Goal: Task Accomplishment & Management: Use online tool/utility

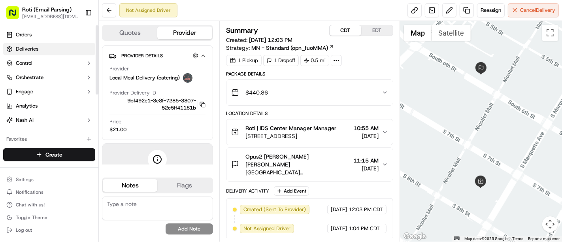
click at [32, 54] on link "Deliveries" at bounding box center [49, 49] width 92 height 13
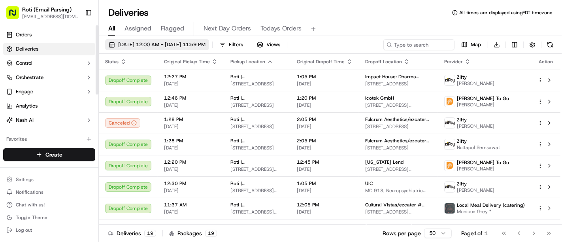
click at [137, 47] on span "05/02/2025 12:00 AM - 05/02/2025 11:59 PM" at bounding box center [161, 44] width 87 height 7
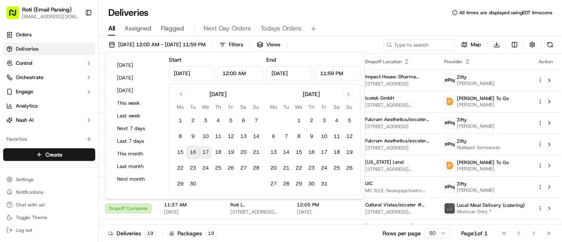
click at [207, 152] on button "17" at bounding box center [205, 152] width 13 height 13
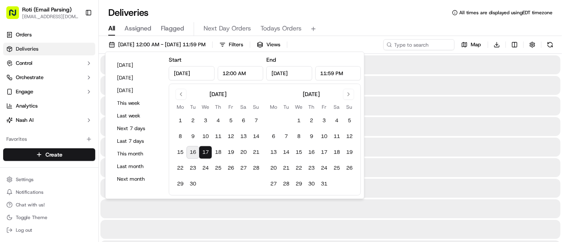
type input "[DATE]"
click at [425, 12] on div "Deliveries All times are displayed using EDT timezone" at bounding box center [330, 12] width 463 height 13
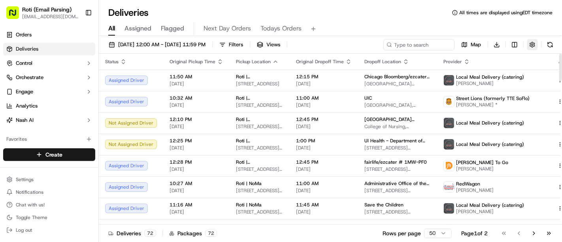
click at [534, 44] on button "button" at bounding box center [532, 44] width 11 height 11
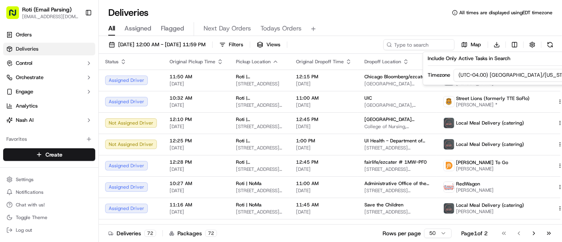
click at [506, 74] on html "Roti (Email Parsing) sbroadhead@roti.com Toggle Sidebar Orders Deliveries Contr…" at bounding box center [281, 121] width 562 height 242
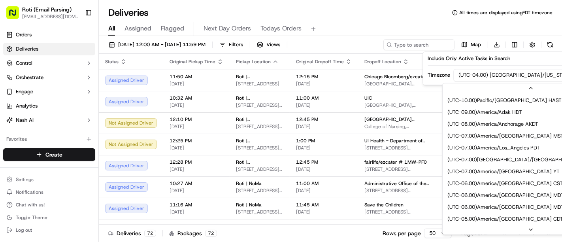
scroll to position [59, 0]
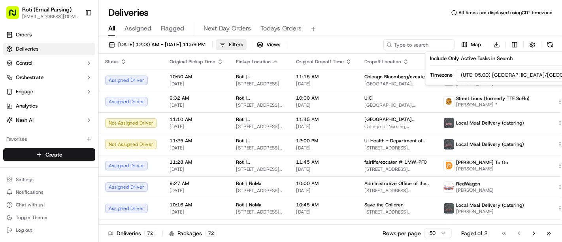
click at [247, 45] on button "Filters" at bounding box center [231, 44] width 31 height 11
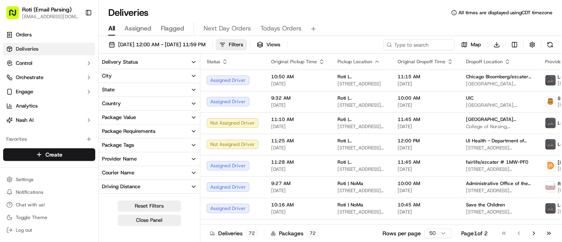
click at [181, 59] on button "Delivery Status" at bounding box center [149, 61] width 101 height 13
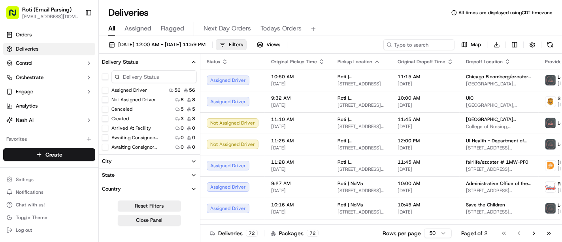
click at [104, 76] on button "button" at bounding box center [105, 76] width 6 height 6
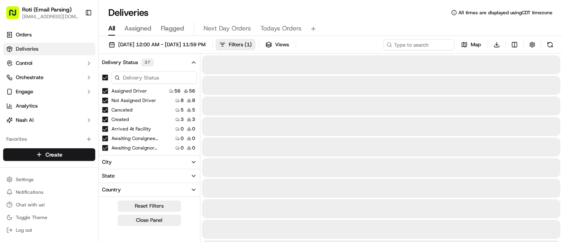
click at [104, 108] on button "Canceled" at bounding box center [105, 110] width 6 height 6
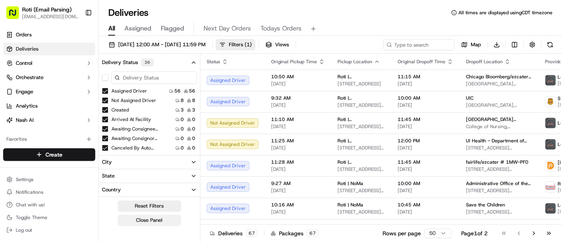
click at [157, 216] on button "Close Panel" at bounding box center [149, 220] width 63 height 11
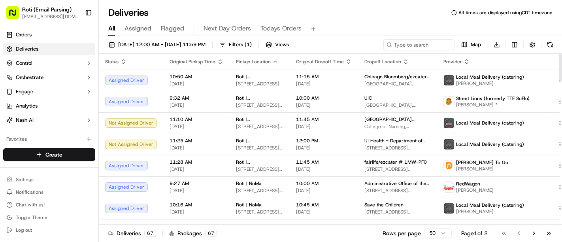
click at [267, 62] on div "Pickup Location" at bounding box center [259, 61] width 47 height 6
click at [274, 61] on icon "button" at bounding box center [275, 62] width 3 height 2
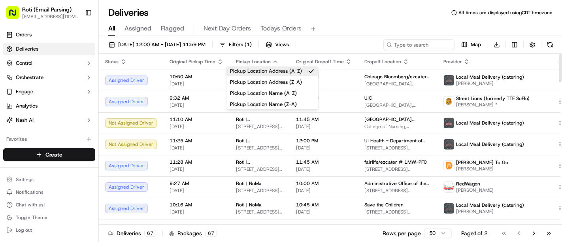
click at [275, 68] on button "Pickup Location Address (A-Z)" at bounding box center [272, 70] width 92 height 9
click at [381, 9] on div "Deliveries All times are displayed using CDT timezone" at bounding box center [330, 12] width 463 height 13
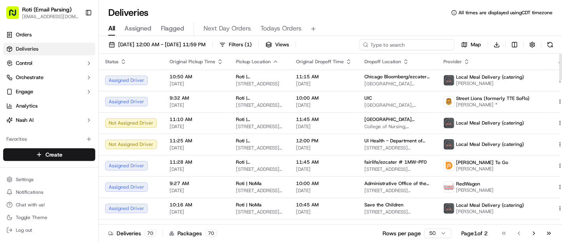
click at [414, 41] on input at bounding box center [407, 44] width 95 height 11
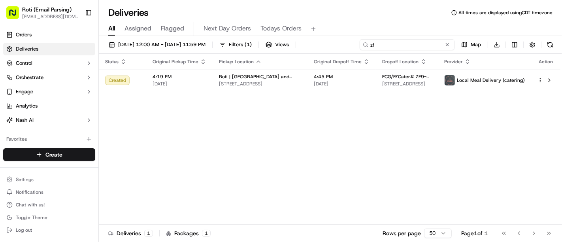
type input "z"
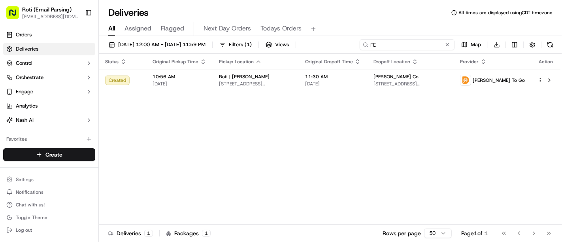
type input "F"
type input "FE"
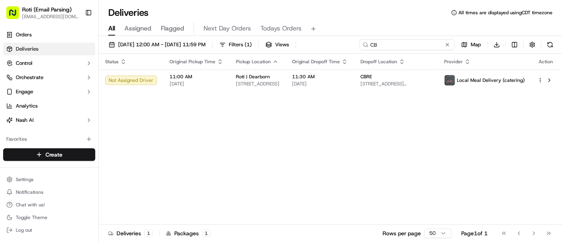
type input "C"
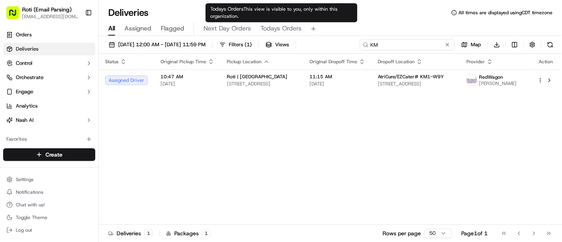
type input "K"
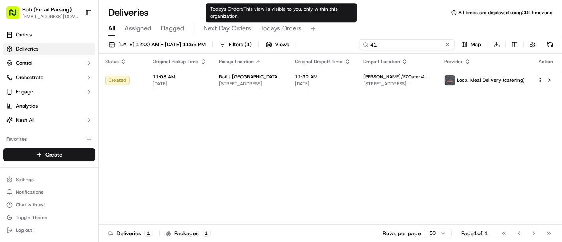
type input "4"
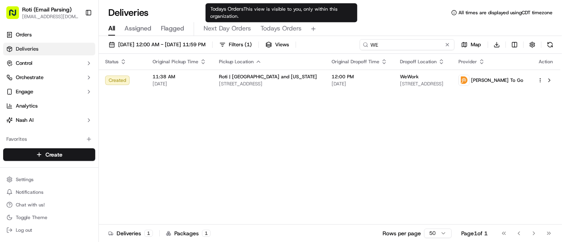
type input "W"
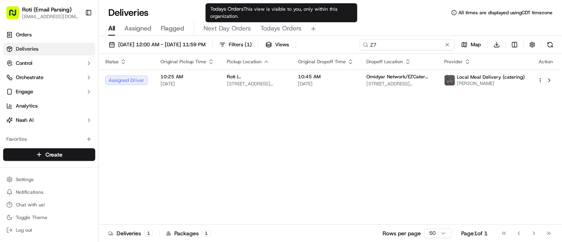
type input "Z"
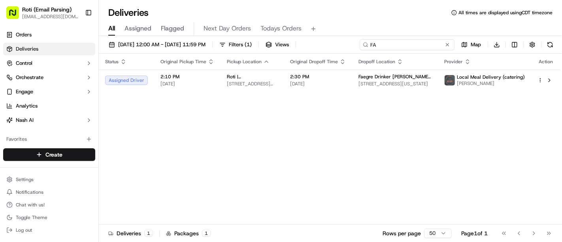
type input "F"
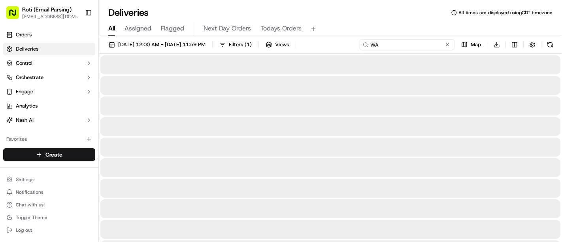
type input "W"
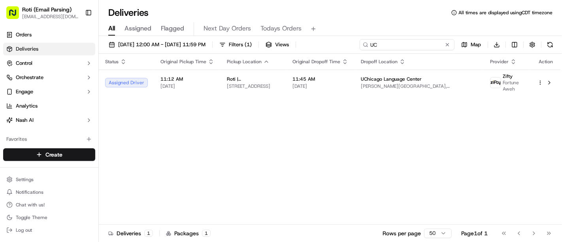
type input "U"
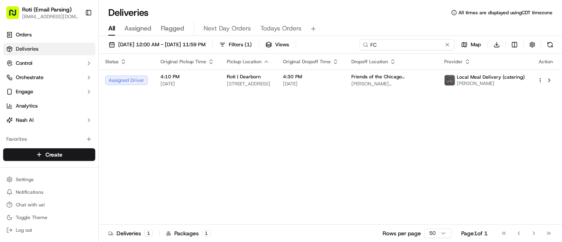
type input "F"
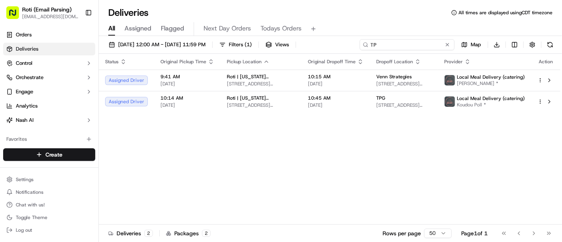
type input "T"
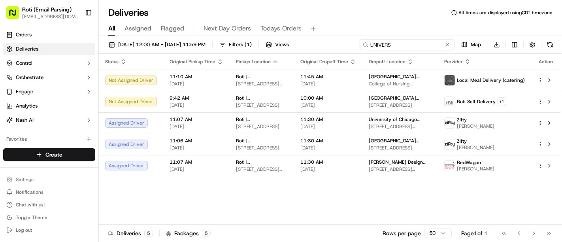
type input "UNIVERS"
click at [255, 48] on button "Filters ( 1 )" at bounding box center [236, 44] width 40 height 11
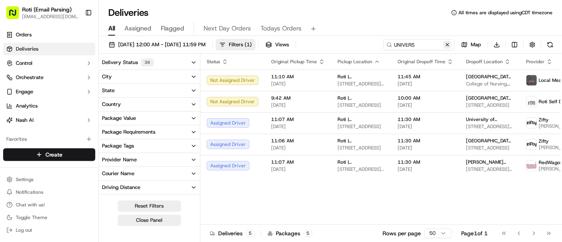
click at [444, 43] on button at bounding box center [447, 45] width 8 height 8
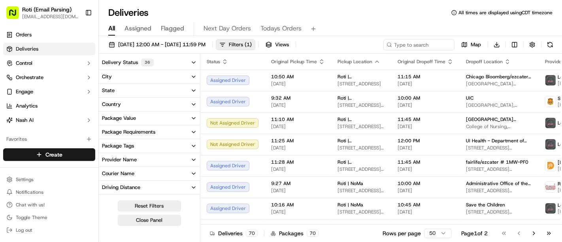
click at [159, 65] on button "Delivery Status 36" at bounding box center [149, 62] width 101 height 14
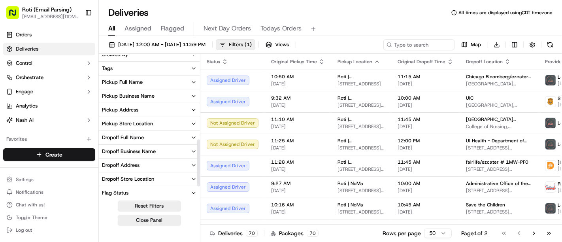
scroll to position [263, 0]
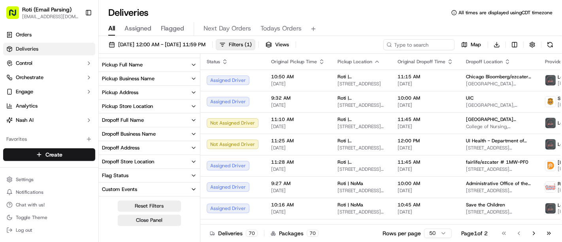
click at [158, 74] on button "Pickup Business Name" at bounding box center [149, 78] width 101 height 13
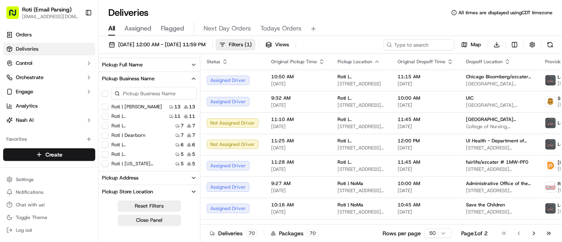
click at [107, 105] on Adams "Roti | [PERSON_NAME]" at bounding box center [105, 107] width 6 height 6
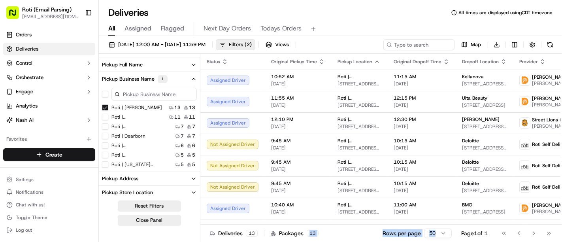
drag, startPoint x: 307, startPoint y: 225, endPoint x: 439, endPoint y: 228, distance: 131.6
click at [439, 228] on div "Deliveries 13 Packages 13 Rows per page 50 Page 1 of 1 Go to first page Go to p…" at bounding box center [380, 233] width 361 height 18
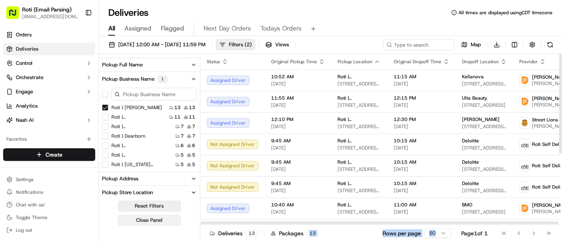
click at [156, 222] on button "Close Panel" at bounding box center [149, 220] width 63 height 11
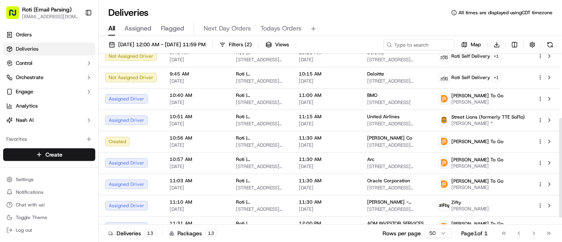
scroll to position [122, 0]
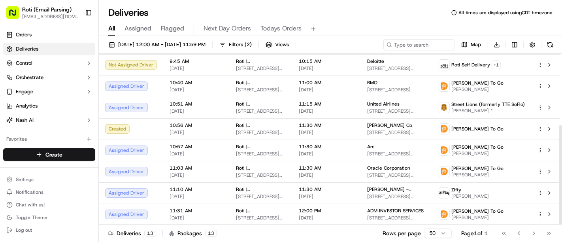
drag, startPoint x: 561, startPoint y: 124, endPoint x: 552, endPoint y: 209, distance: 85.5
click at [559, 209] on div at bounding box center [560, 175] width 3 height 100
click at [255, 42] on button "Filters ( 2 )" at bounding box center [236, 44] width 40 height 11
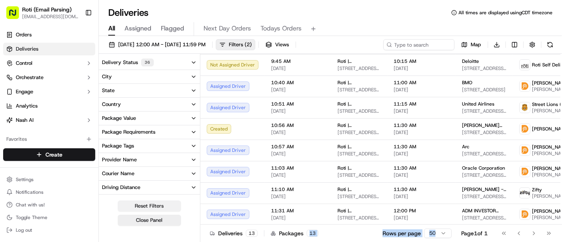
click at [162, 208] on button "Reset Filters" at bounding box center [149, 205] width 63 height 11
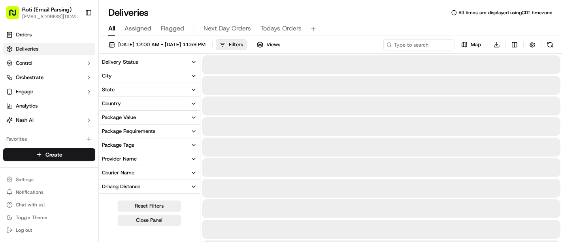
click at [158, 61] on button "Delivery Status" at bounding box center [149, 61] width 101 height 13
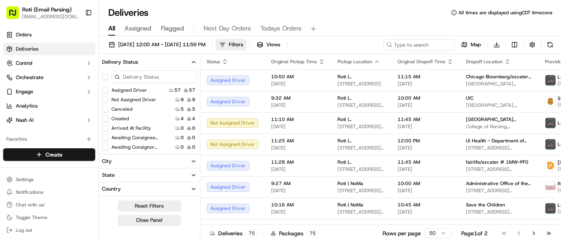
click at [192, 62] on icon "button" at bounding box center [193, 62] width 6 height 6
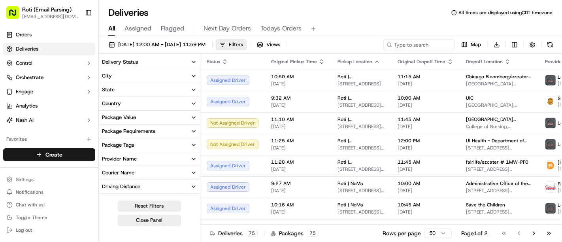
click at [192, 62] on icon "button" at bounding box center [193, 62] width 6 height 6
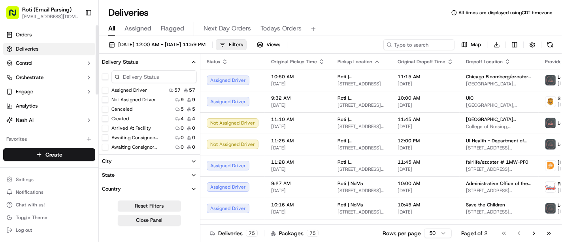
click at [106, 79] on button "button" at bounding box center [105, 76] width 6 height 6
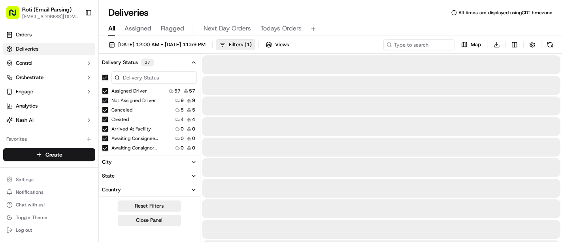
click at [105, 109] on button "Canceled" at bounding box center [105, 110] width 6 height 6
click at [147, 221] on button "Close Panel" at bounding box center [149, 220] width 63 height 11
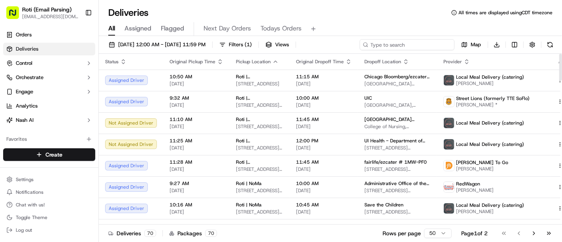
click at [403, 41] on input at bounding box center [407, 44] width 95 height 11
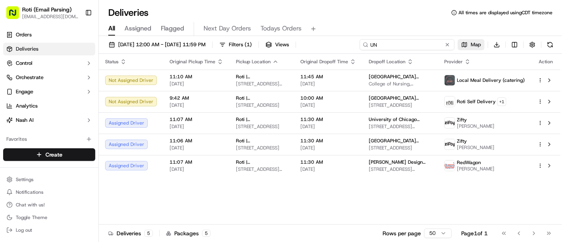
type input "U"
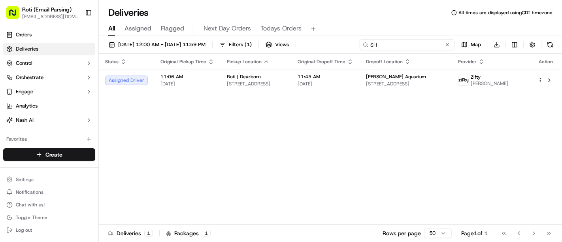
type input "S"
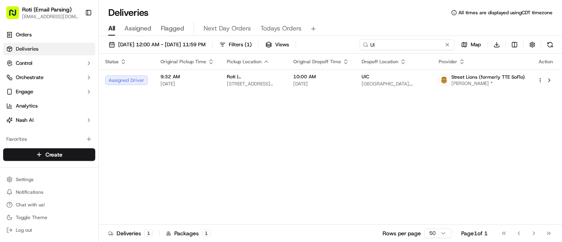
type input "U"
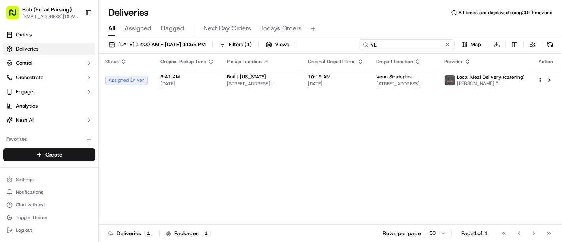
type input "V"
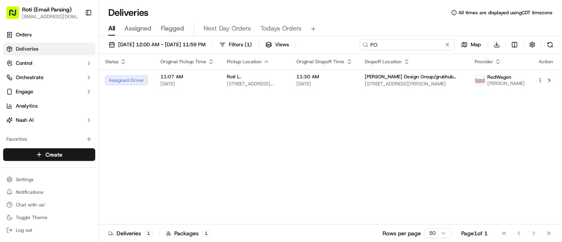
type input "P"
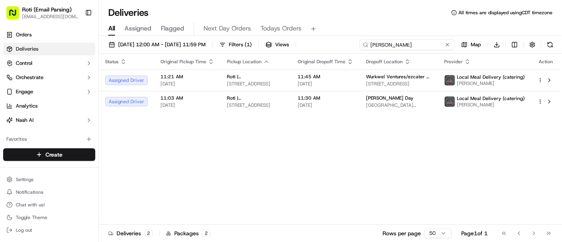
type input "J"
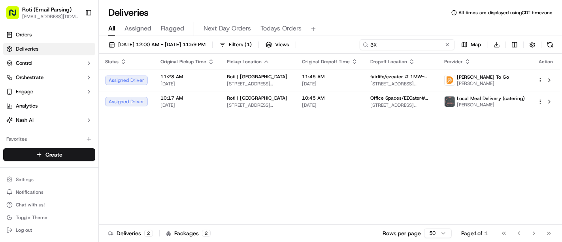
type input "3"
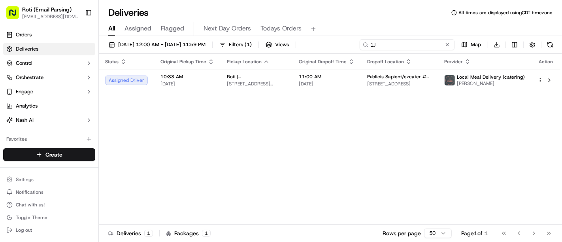
type input "1"
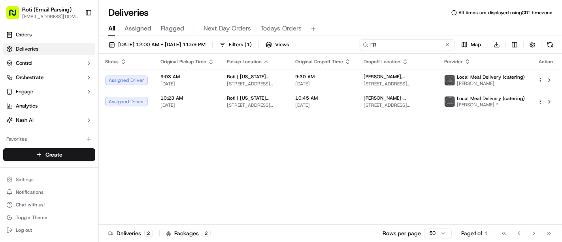
type input "F"
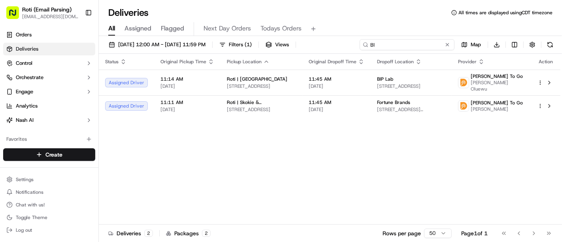
type input "B"
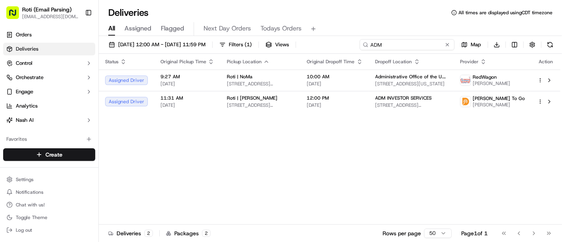
type input "ADM"
click at [448, 47] on button at bounding box center [447, 45] width 8 height 8
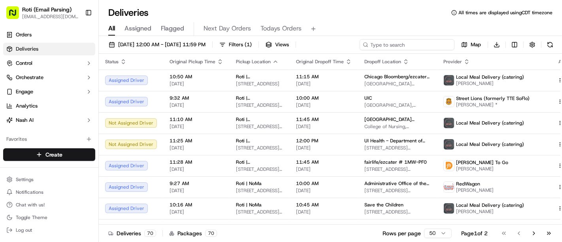
click at [448, 47] on input at bounding box center [407, 44] width 95 height 11
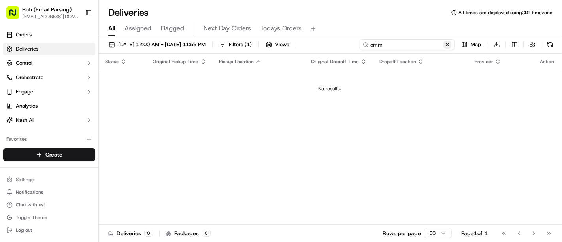
type input "omm"
click at [448, 46] on button at bounding box center [447, 45] width 8 height 8
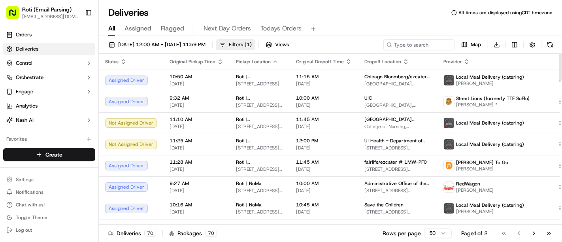
click at [255, 40] on button "Filters ( 1 )" at bounding box center [236, 44] width 40 height 11
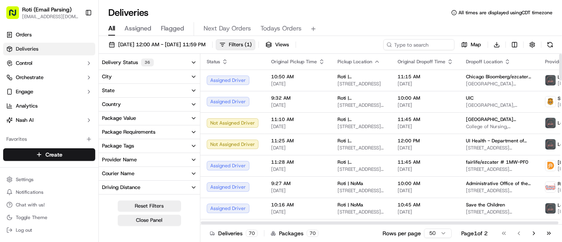
click at [161, 127] on button "Package Requirements" at bounding box center [149, 131] width 101 height 13
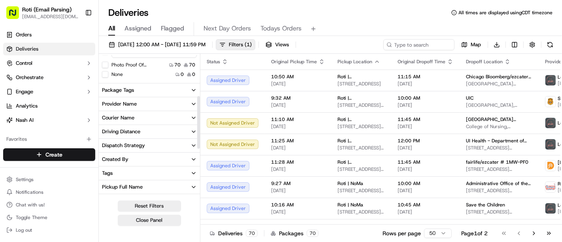
scroll to position [123, 0]
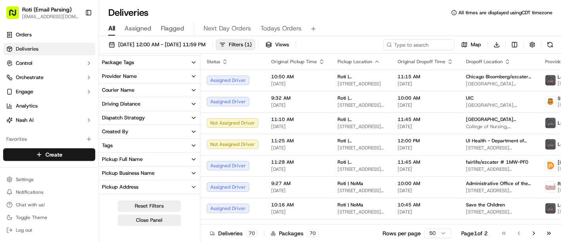
click at [131, 173] on div "Pickup Business Name" at bounding box center [128, 172] width 53 height 7
click at [125, 186] on input at bounding box center [153, 187] width 85 height 13
type input "k"
click at [179, 170] on button "Pickup Business Name" at bounding box center [149, 172] width 101 height 13
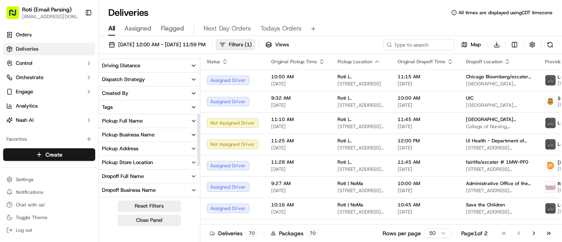
scroll to position [175, 0]
click at [152, 125] on button "Pickup Business Name" at bounding box center [149, 120] width 101 height 13
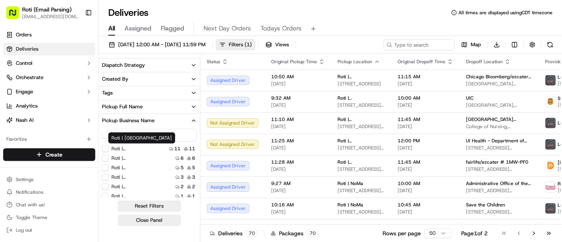
click at [124, 147] on label "Roti | [GEOGRAPHIC_DATA]" at bounding box center [136, 148] width 51 height 6
click at [108, 147] on Street "Roti | [GEOGRAPHIC_DATA]" at bounding box center [105, 148] width 6 height 6
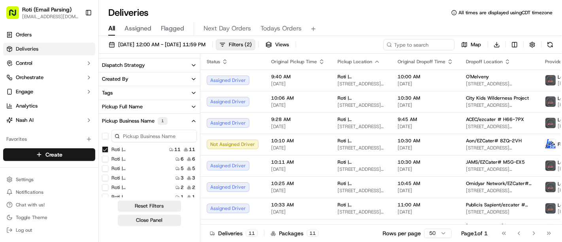
click at [105, 150] on Street "Roti | [GEOGRAPHIC_DATA]" at bounding box center [105, 149] width 6 height 6
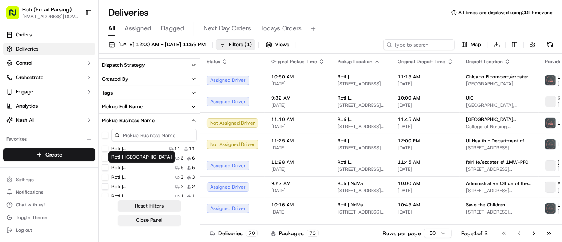
click at [143, 218] on button "Close Panel" at bounding box center [149, 220] width 63 height 11
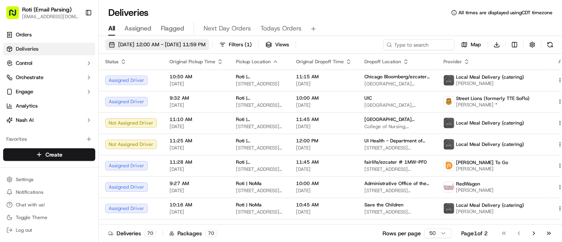
click at [202, 45] on span "[DATE] 12:00 AM - [DATE] 11:59 PM" at bounding box center [161, 44] width 87 height 7
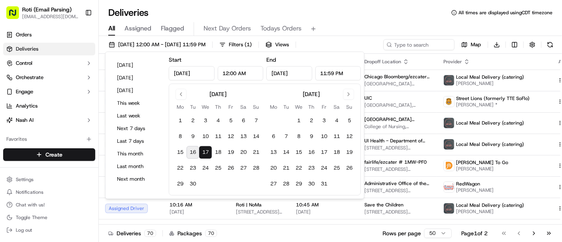
click at [194, 151] on button "16" at bounding box center [192, 152] width 13 height 13
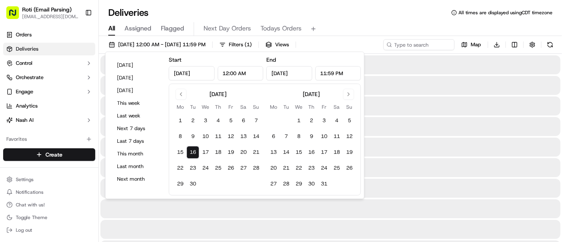
type input "[DATE]"
click at [399, 40] on input at bounding box center [407, 44] width 95 height 11
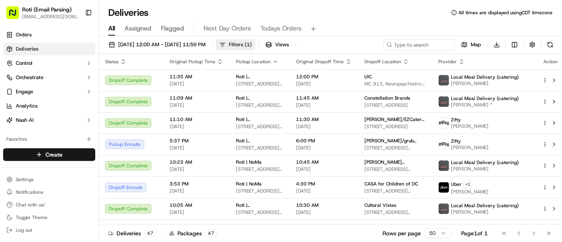
click at [255, 50] on button "Filters ( 1 )" at bounding box center [236, 44] width 40 height 11
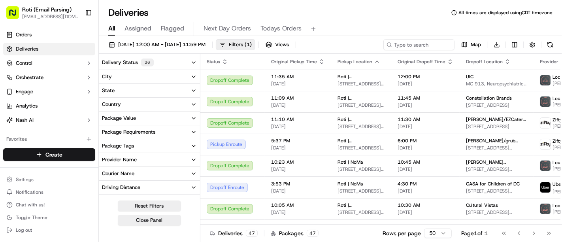
click at [159, 162] on button "Provider Name" at bounding box center [149, 159] width 101 height 13
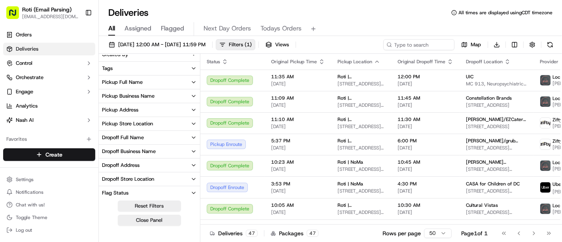
click at [154, 95] on div "Pickup Business Name" at bounding box center [128, 95] width 53 height 7
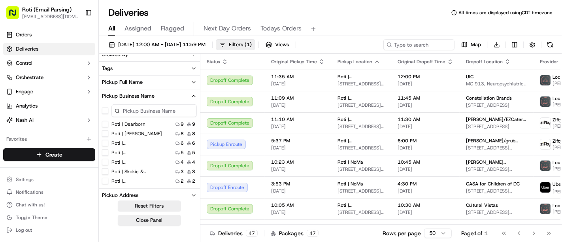
click at [106, 124] on Dearborn "Roti | Dearborn" at bounding box center [105, 124] width 6 height 6
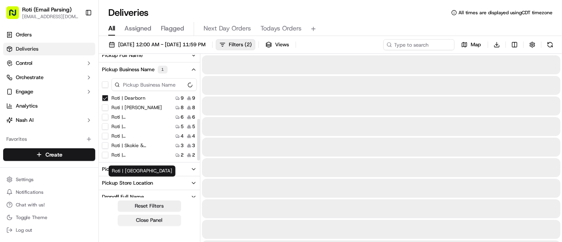
click at [136, 219] on button "Close Panel" at bounding box center [149, 220] width 63 height 11
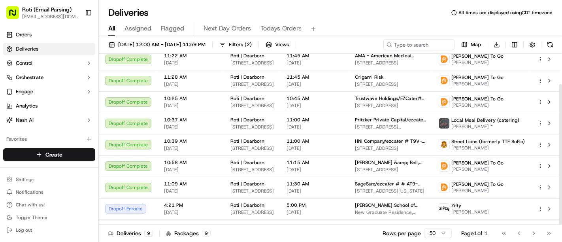
scroll to position [37, 0]
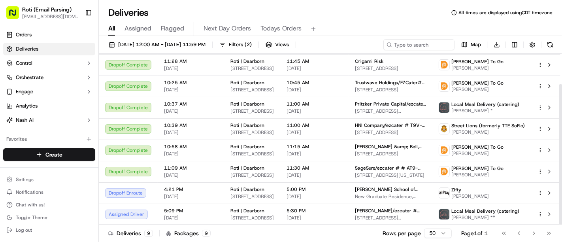
drag, startPoint x: 561, startPoint y: 86, endPoint x: 561, endPoint y: 152, distance: 66.0
click at [561, 152] on div at bounding box center [560, 154] width 3 height 141
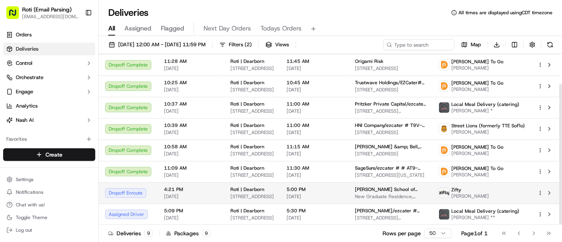
click at [540, 195] on html "Roti (Email Parsing) [EMAIL_ADDRESS][DOMAIN_NAME] Toggle Sidebar Orders Deliver…" at bounding box center [281, 121] width 562 height 242
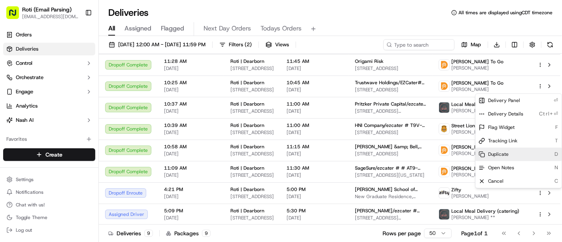
click at [495, 155] on span "Duplicate" at bounding box center [498, 154] width 21 height 6
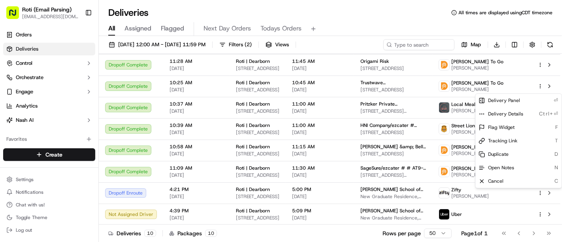
click at [215, 44] on html "Roti (Email Parsing) [EMAIL_ADDRESS][DOMAIN_NAME] Toggle Sidebar Orders Deliver…" at bounding box center [281, 121] width 562 height 242
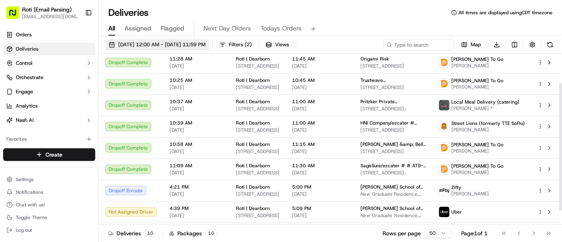
click at [205, 42] on span "[DATE] 12:00 AM - [DATE] 11:59 PM" at bounding box center [161, 44] width 87 height 7
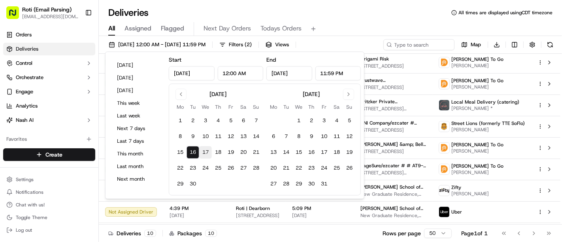
click at [201, 156] on button "17" at bounding box center [205, 152] width 13 height 13
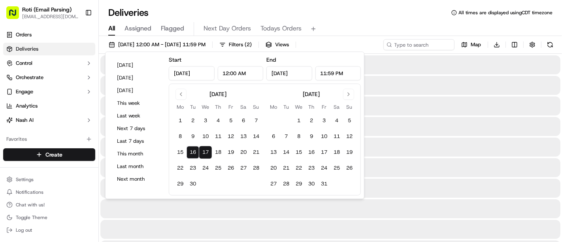
type input "[DATE]"
click at [201, 156] on button "17" at bounding box center [205, 152] width 13 height 13
type input "[DATE]"
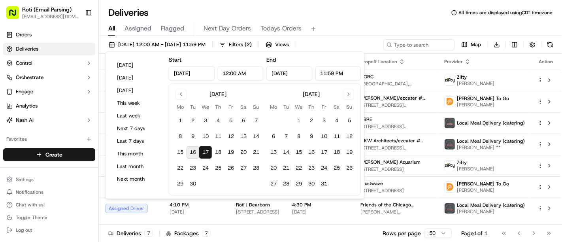
click at [358, 22] on div "All Assigned Flagged Next Day Orders Todays Orders" at bounding box center [330, 29] width 463 height 14
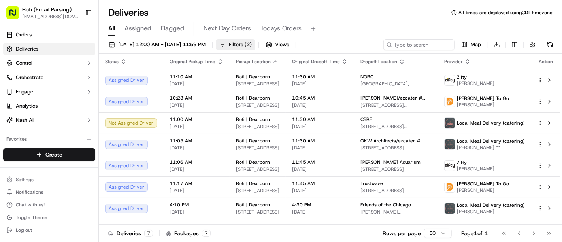
click at [252, 45] on span "Filters ( 2 )" at bounding box center [240, 44] width 23 height 7
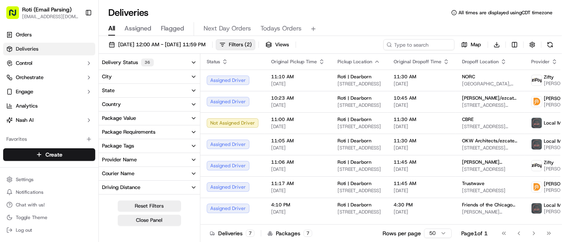
click at [174, 141] on button "Package Tags" at bounding box center [149, 145] width 101 height 13
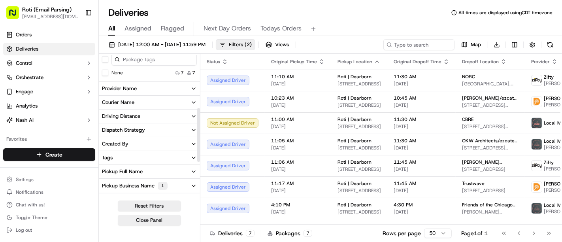
scroll to position [140, 0]
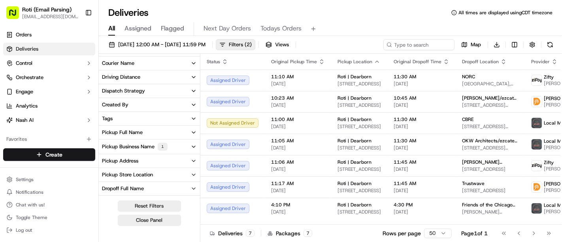
click at [171, 143] on button "Pickup Business Name 1" at bounding box center [149, 146] width 101 height 14
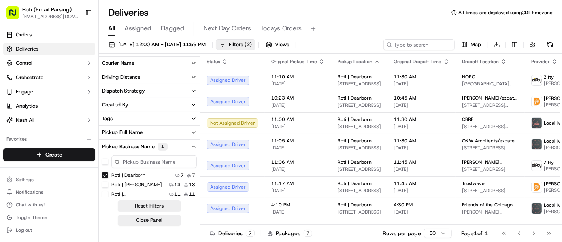
click at [102, 159] on button "button" at bounding box center [105, 161] width 6 height 6
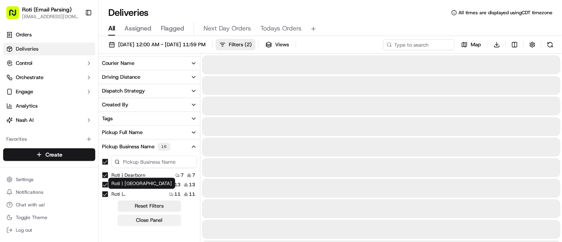
click at [139, 221] on button "Close Panel" at bounding box center [149, 220] width 63 height 11
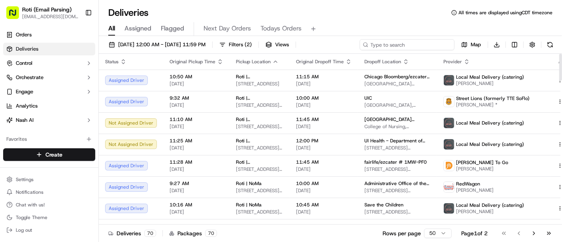
click at [430, 41] on input at bounding box center [407, 44] width 95 height 11
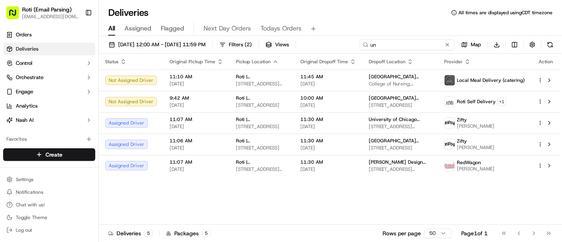
type input "u"
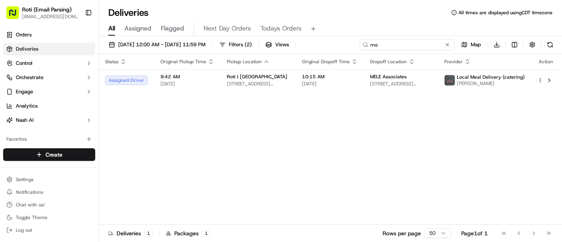
type input "m"
type input "3"
type input "5"
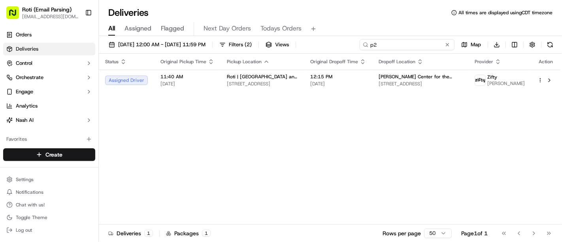
type input "p"
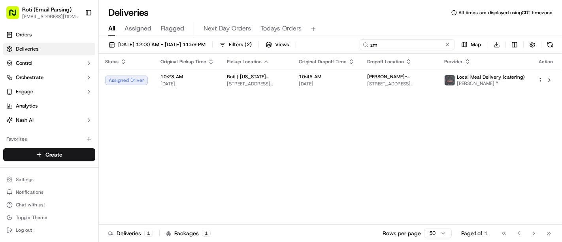
type input "z"
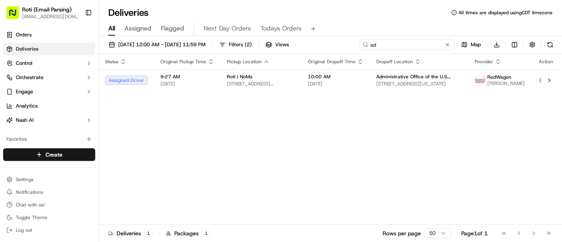
type input "a"
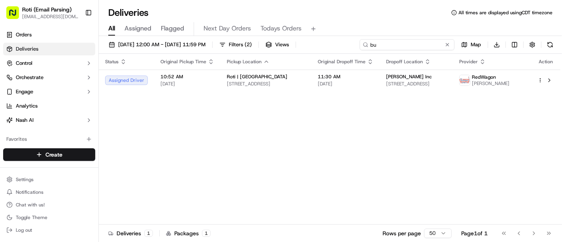
type input "b"
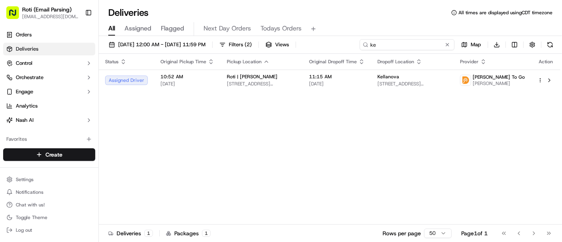
type input "k"
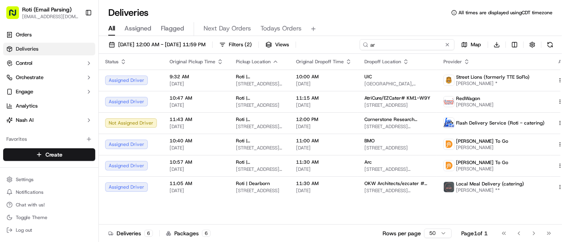
type input "a"
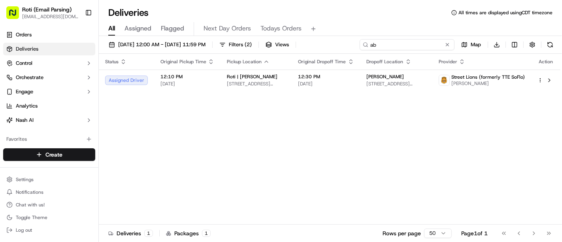
type input "a"
type input "w"
type input "r"
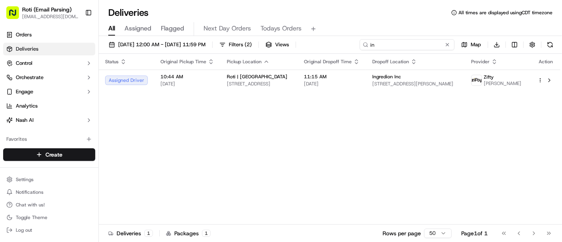
type input "i"
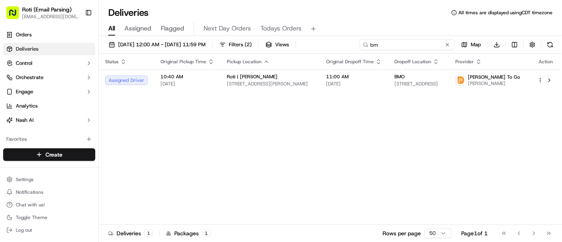
type input "b"
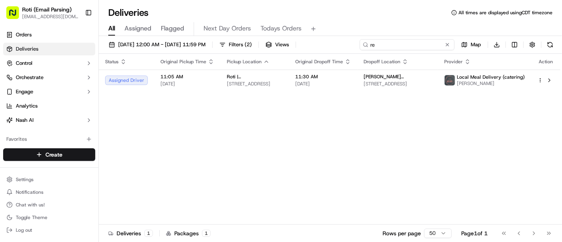
type input "r"
type input "e"
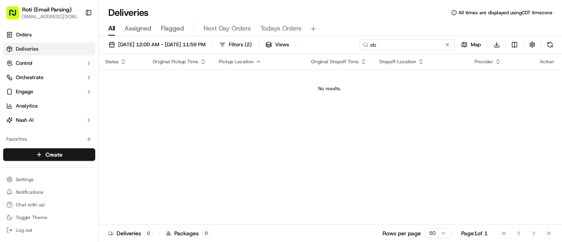
type input "e"
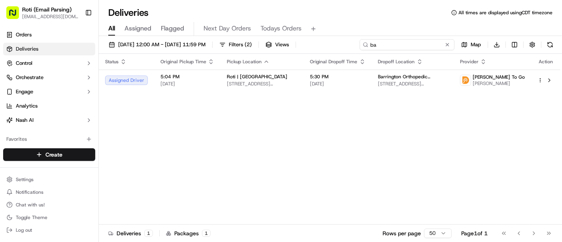
type input "b"
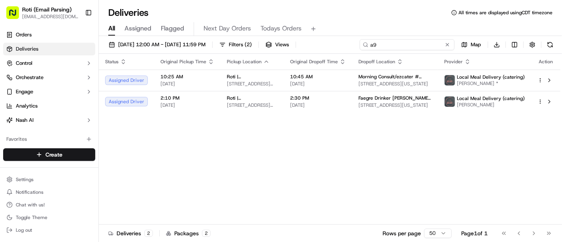
type input "a"
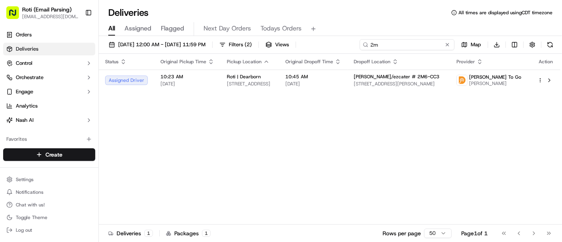
type input "2"
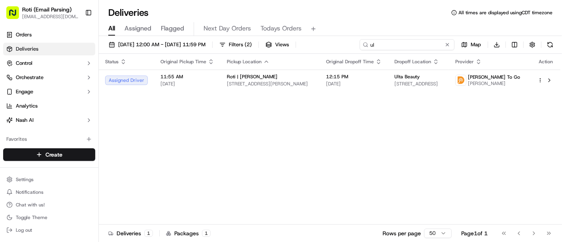
type input "u"
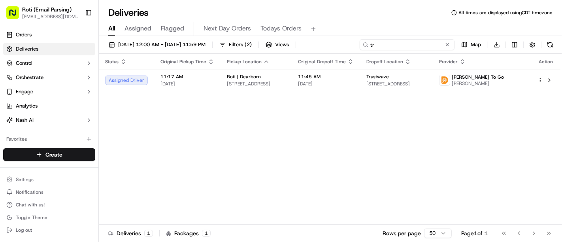
type input "t"
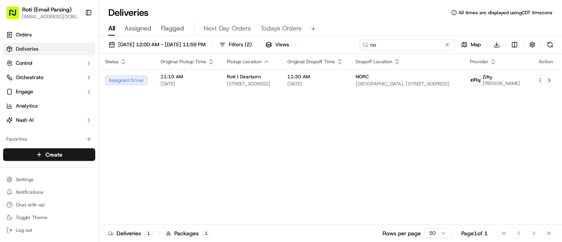
type input "n"
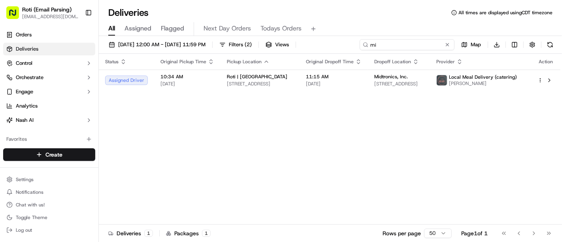
type input "m"
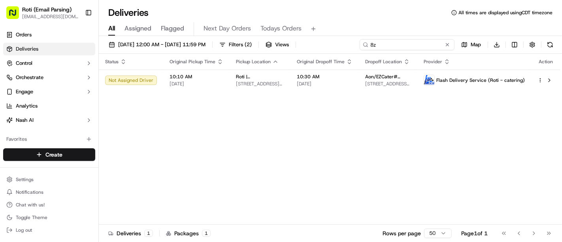
type input "8"
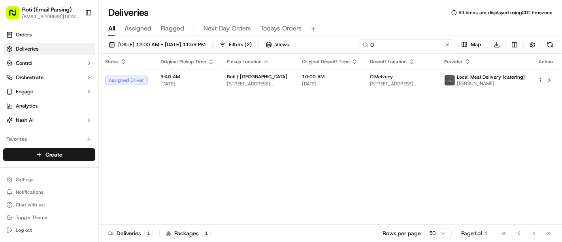
type input "O"
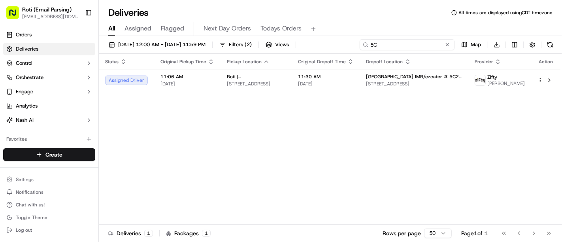
type input "5"
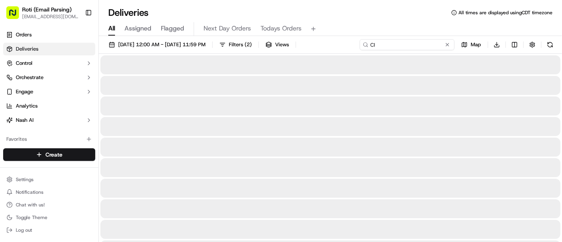
type input "C"
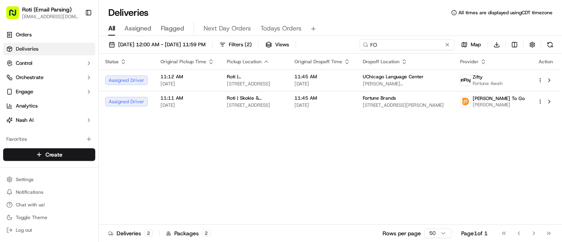
type input "F"
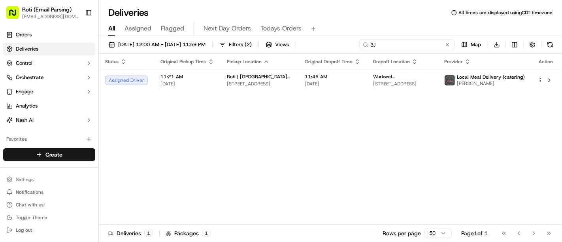
type input "3"
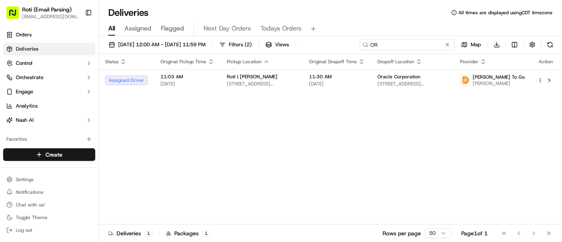
type input "O"
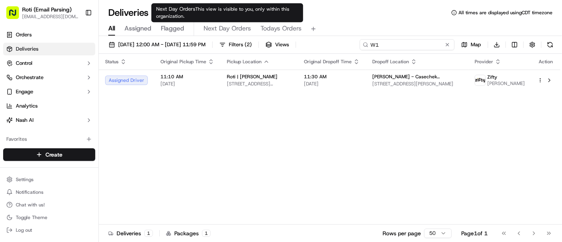
type input "W"
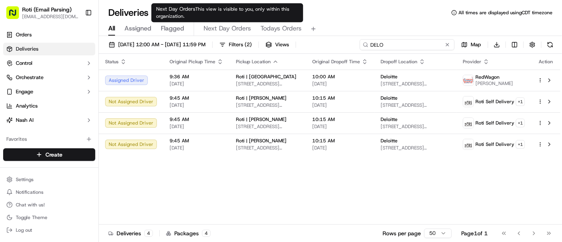
type input "DELO"
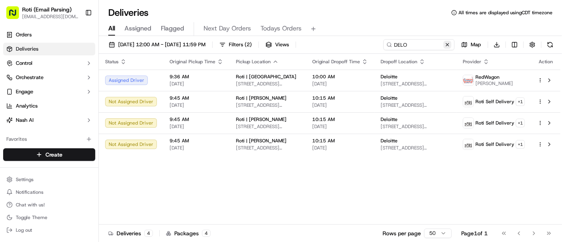
click at [446, 43] on button at bounding box center [447, 45] width 8 height 8
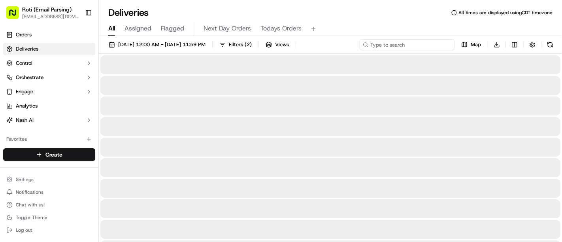
click at [446, 43] on input at bounding box center [407, 44] width 95 height 11
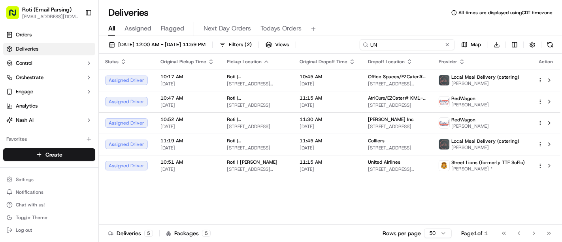
type input "U"
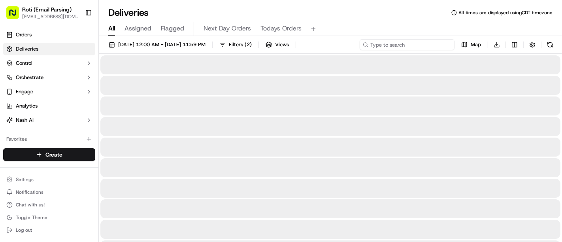
type input "M"
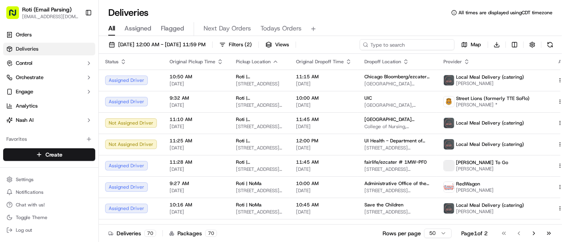
type input "M"
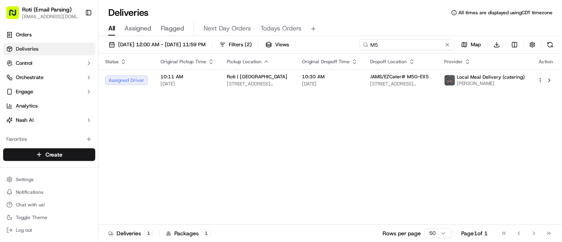
type input "M"
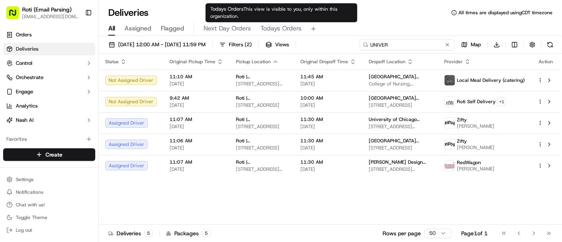
type input "UNIVER"
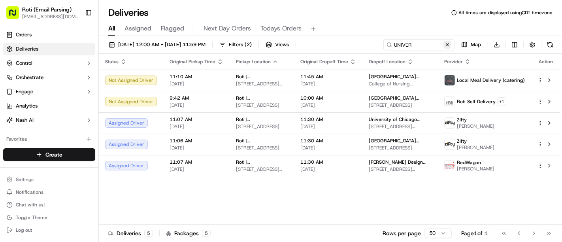
click at [446, 41] on button at bounding box center [447, 45] width 8 height 8
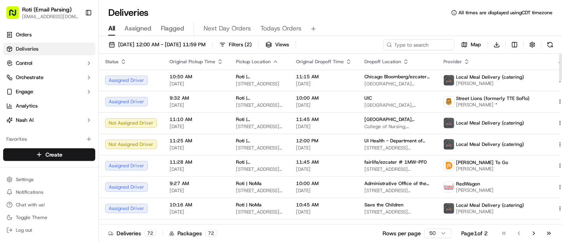
click at [441, 233] on html "Roti (Email Parsing) [EMAIL_ADDRESS][DOMAIN_NAME] Toggle Sidebar Orders Deliver…" at bounding box center [281, 121] width 562 height 242
click at [436, 233] on html "Roti (Email Parsing) [EMAIL_ADDRESS][DOMAIN_NAME] Toggle Sidebar Orders Deliver…" at bounding box center [281, 121] width 562 height 242
click at [86, 9] on button "Toggle Sidebar" at bounding box center [88, 12] width 13 height 13
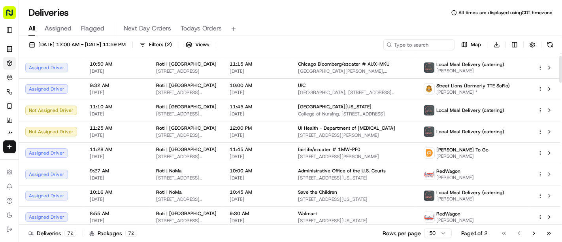
scroll to position [15, 0]
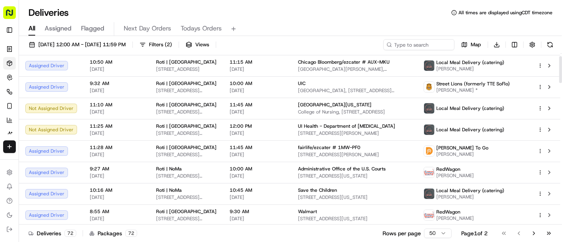
click at [561, 62] on div at bounding box center [560, 69] width 3 height 27
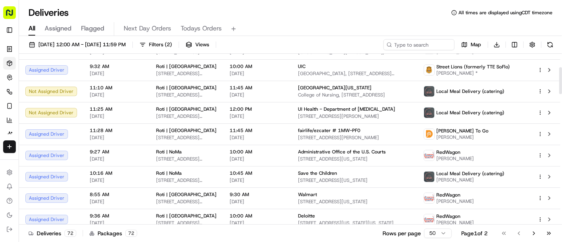
scroll to position [0, 0]
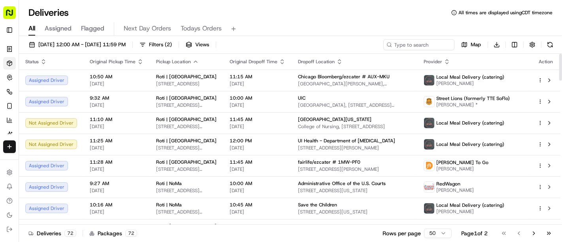
drag, startPoint x: 561, startPoint y: 68, endPoint x: 553, endPoint y: 42, distance: 27.7
click at [559, 54] on div at bounding box center [560, 67] width 3 height 27
click at [192, 62] on icon "button" at bounding box center [195, 61] width 6 height 6
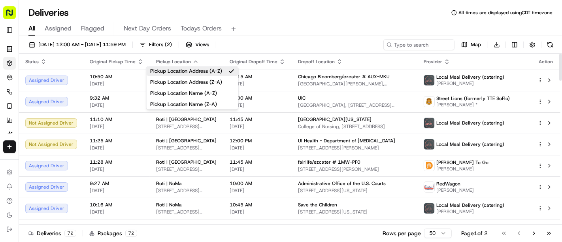
click at [386, 19] on div "All Assigned Flagged Next Day Orders Todays Orders" at bounding box center [290, 27] width 543 height 17
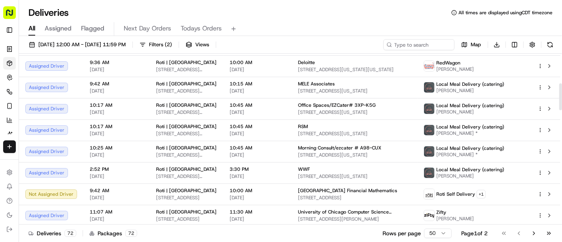
scroll to position [187, 0]
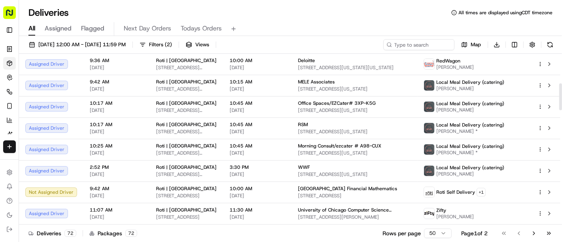
drag, startPoint x: 561, startPoint y: 69, endPoint x: 561, endPoint y: 99, distance: 29.6
click at [561, 99] on div at bounding box center [560, 96] width 3 height 27
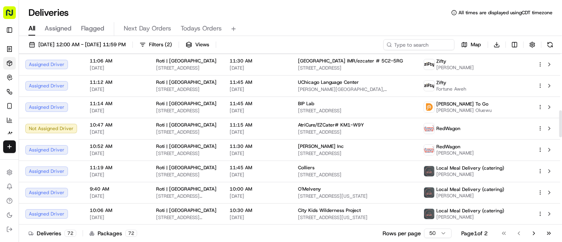
scroll to position [356, 0]
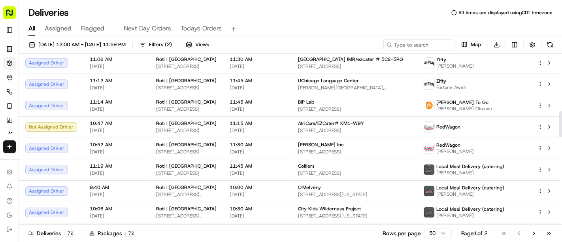
drag, startPoint x: 561, startPoint y: 95, endPoint x: 561, endPoint y: 121, distance: 26.5
click at [561, 121] on div at bounding box center [560, 124] width 3 height 27
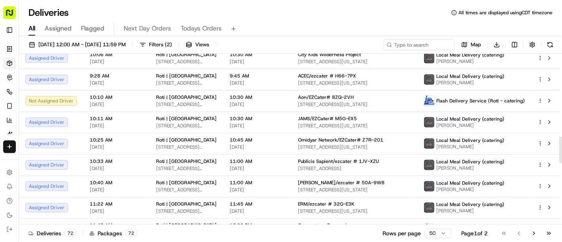
scroll to position [526, 0]
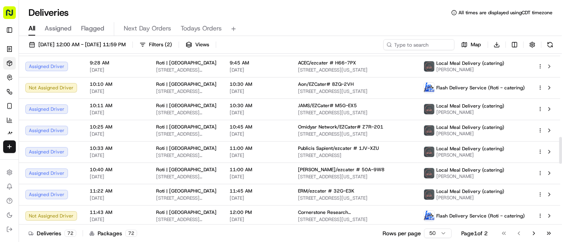
drag, startPoint x: 561, startPoint y: 126, endPoint x: 561, endPoint y: 153, distance: 26.9
click at [561, 153] on div at bounding box center [560, 150] width 3 height 27
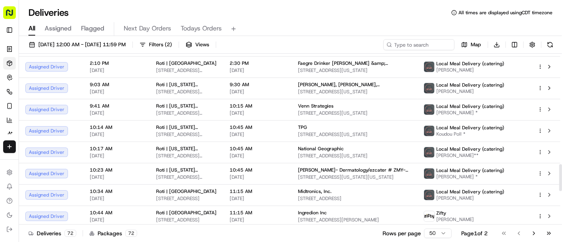
scroll to position [700, 0]
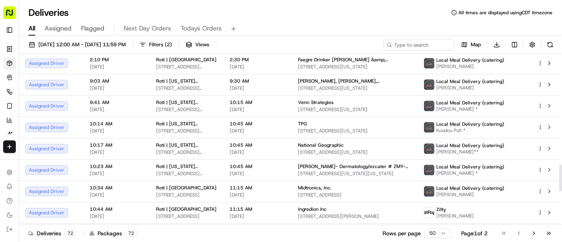
drag, startPoint x: 561, startPoint y: 148, endPoint x: 560, endPoint y: 176, distance: 27.7
click at [560, 176] on div at bounding box center [560, 177] width 3 height 27
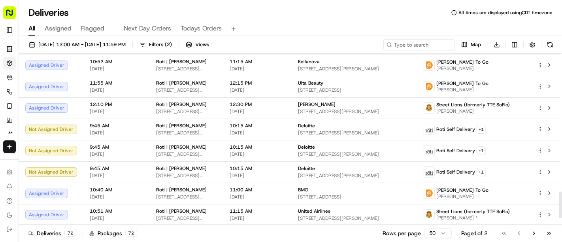
scroll to position [870, 0]
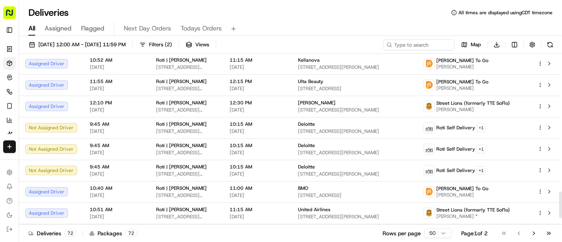
drag, startPoint x: 561, startPoint y: 169, endPoint x: 561, endPoint y: 196, distance: 27.3
click at [561, 196] on div at bounding box center [560, 204] width 3 height 27
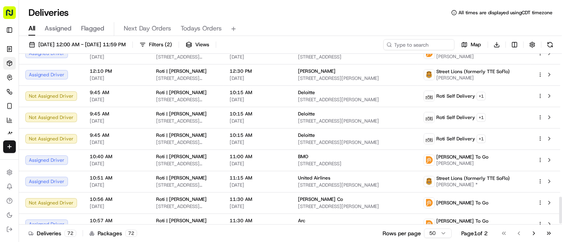
scroll to position [911, 0]
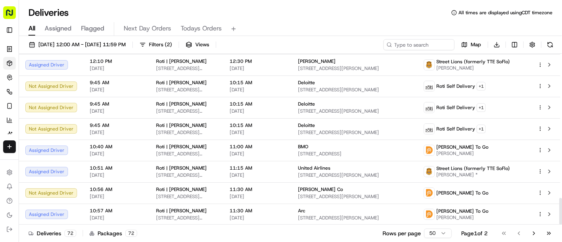
drag, startPoint x: 561, startPoint y: 191, endPoint x: 561, endPoint y: 210, distance: 18.6
click at [561, 210] on div at bounding box center [560, 211] width 3 height 27
click at [533, 235] on button "Go to next page" at bounding box center [533, 233] width 13 height 11
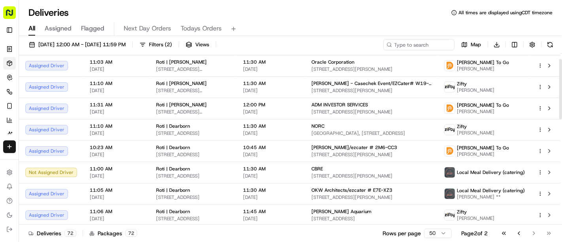
scroll to position [16, 0]
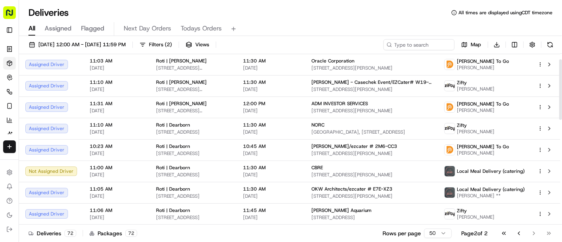
drag, startPoint x: 561, startPoint y: 85, endPoint x: 561, endPoint y: 90, distance: 5.5
click at [561, 90] on div at bounding box center [560, 89] width 3 height 60
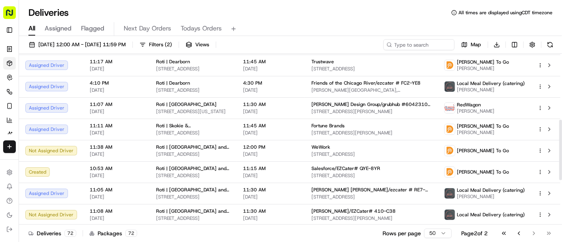
scroll to position [186, 0]
drag, startPoint x: 561, startPoint y: 92, endPoint x: 561, endPoint y: 153, distance: 60.4
click at [561, 153] on div at bounding box center [560, 150] width 3 height 60
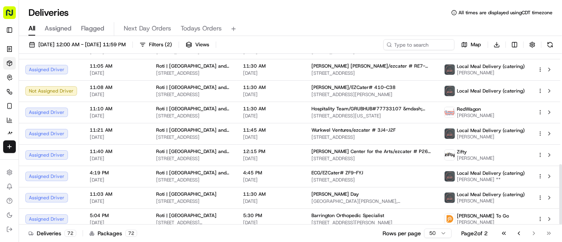
scroll to position [314, 0]
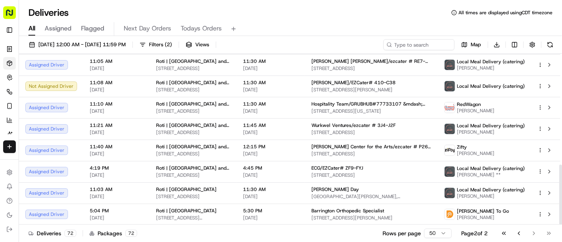
drag, startPoint x: 561, startPoint y: 131, endPoint x: 561, endPoint y: 194, distance: 62.8
click at [561, 194] on div at bounding box center [560, 194] width 3 height 60
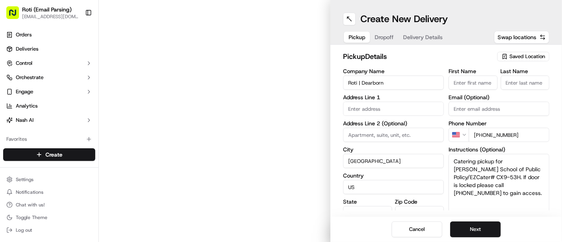
type input "33 N Dearborn St"
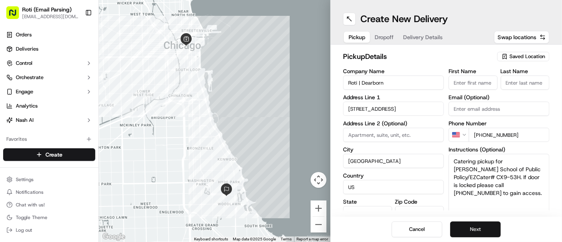
click at [479, 223] on button "Next" at bounding box center [475, 229] width 51 height 16
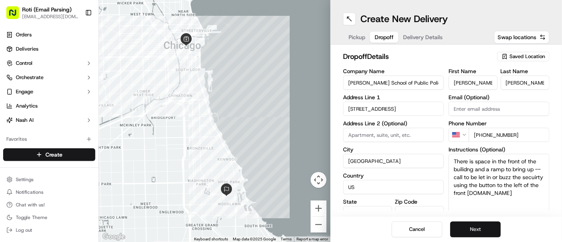
click at [479, 223] on button "Next" at bounding box center [475, 229] width 51 height 16
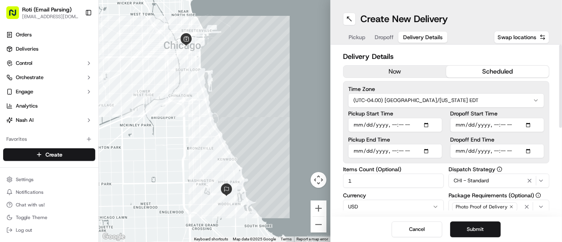
click at [388, 69] on button "now" at bounding box center [394, 72] width 103 height 12
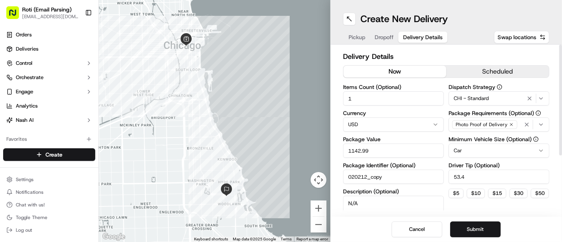
click at [539, 96] on icon "button" at bounding box center [541, 98] width 6 height 6
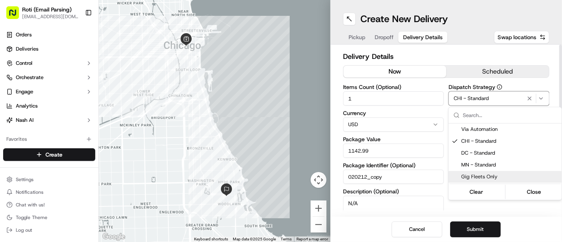
click at [471, 180] on div "Gig Fleets Only" at bounding box center [504, 177] width 113 height 12
click at [516, 222] on html "Roti (Email Parsing) sbroadhead@roti.com Toggle Sidebar Orders Deliveries Contr…" at bounding box center [281, 121] width 562 height 242
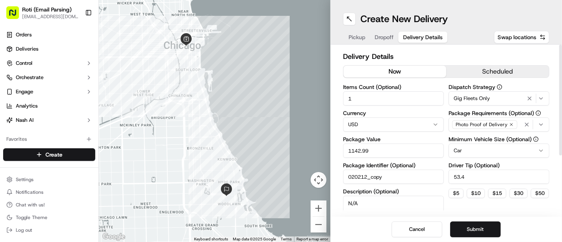
drag, startPoint x: 487, startPoint y: 181, endPoint x: 425, endPoint y: 180, distance: 61.6
click at [425, 180] on div "Items Count (Optional) 1 Currency USD Package Value 1142.99 Package Identifier …" at bounding box center [446, 162] width 206 height 156
type input "5"
drag, startPoint x: 375, startPoint y: 153, endPoint x: 301, endPoint y: 154, distance: 73.5
click at [301, 154] on div "← Move left → Move right ↑ Move up ↓ Move down + Zoom in - Zoom out Home Jump l…" at bounding box center [330, 121] width 463 height 242
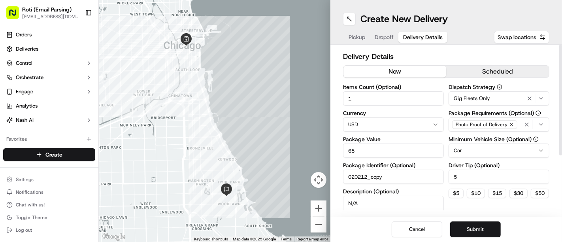
type input "65"
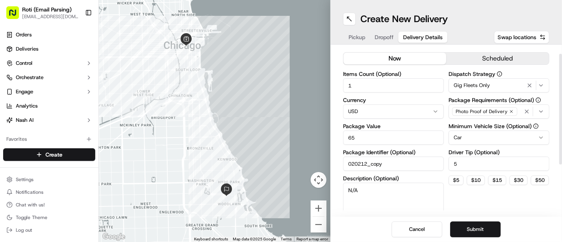
scroll to position [13, 0]
drag, startPoint x: 561, startPoint y: 96, endPoint x: 559, endPoint y: 105, distance: 9.7
click at [559, 105] on div at bounding box center [560, 109] width 3 height 111
click at [469, 229] on button "Submit" at bounding box center [475, 229] width 51 height 16
click at [469, 229] on div "Cancel Submit" at bounding box center [446, 229] width 232 height 25
